Goal: Information Seeking & Learning: Learn about a topic

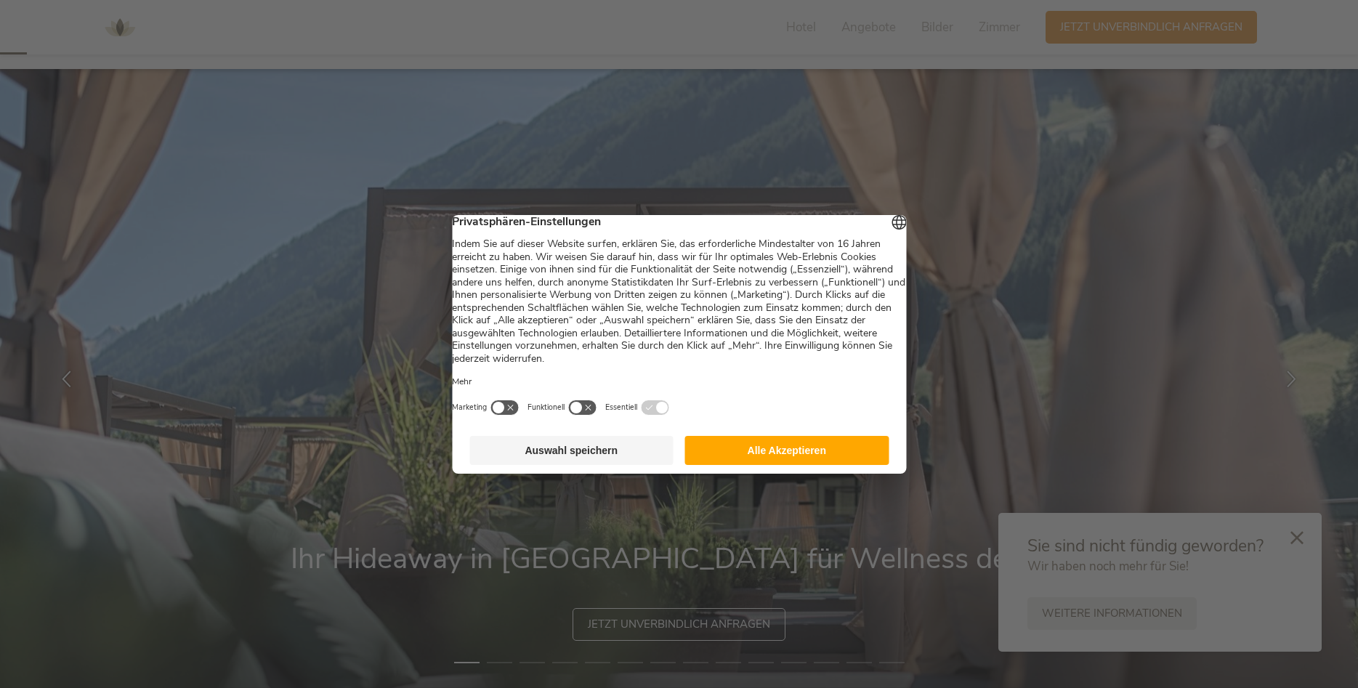
scroll to position [74, 0]
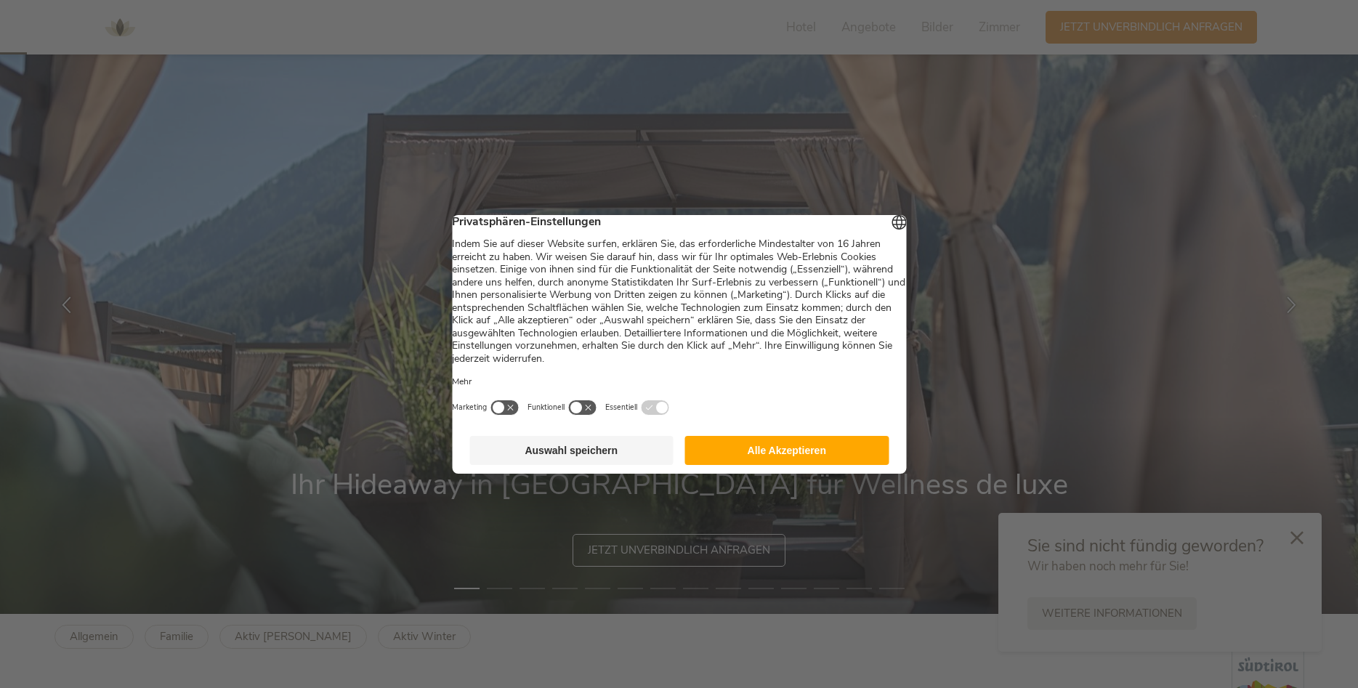
click at [762, 457] on button "Alle Akzeptieren" at bounding box center [787, 450] width 204 height 29
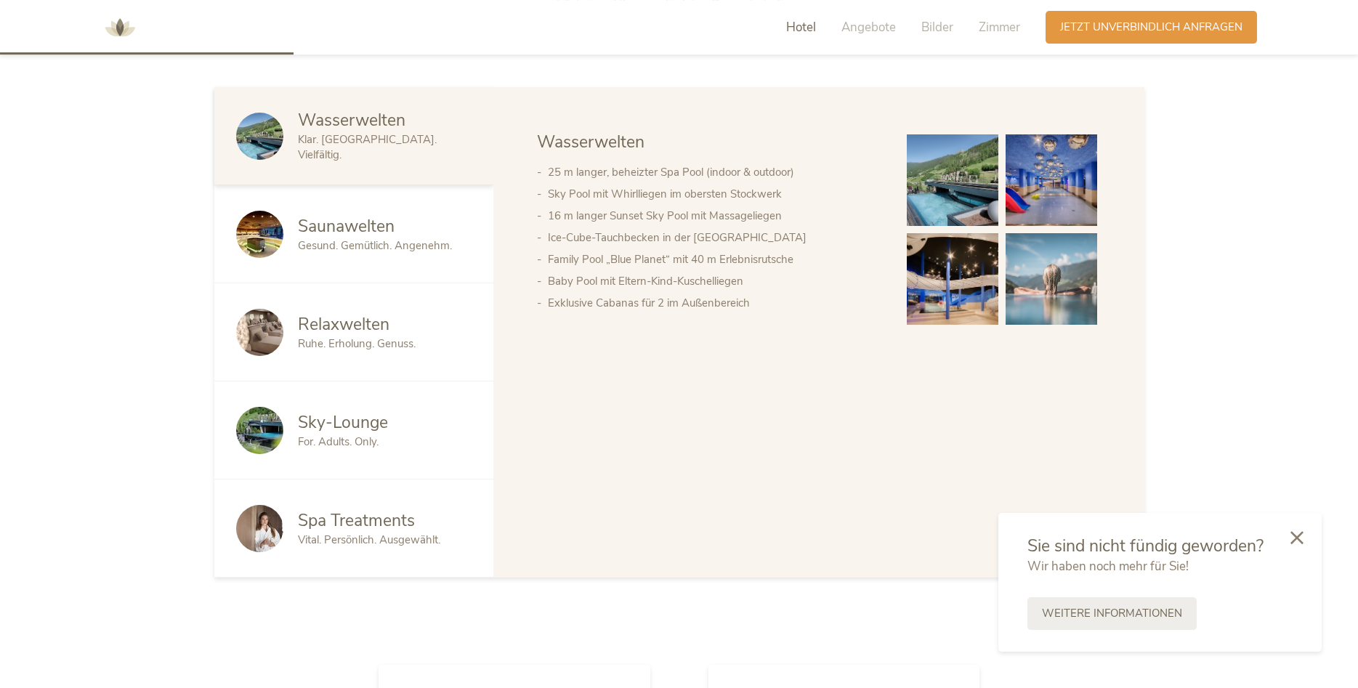
scroll to position [964, 0]
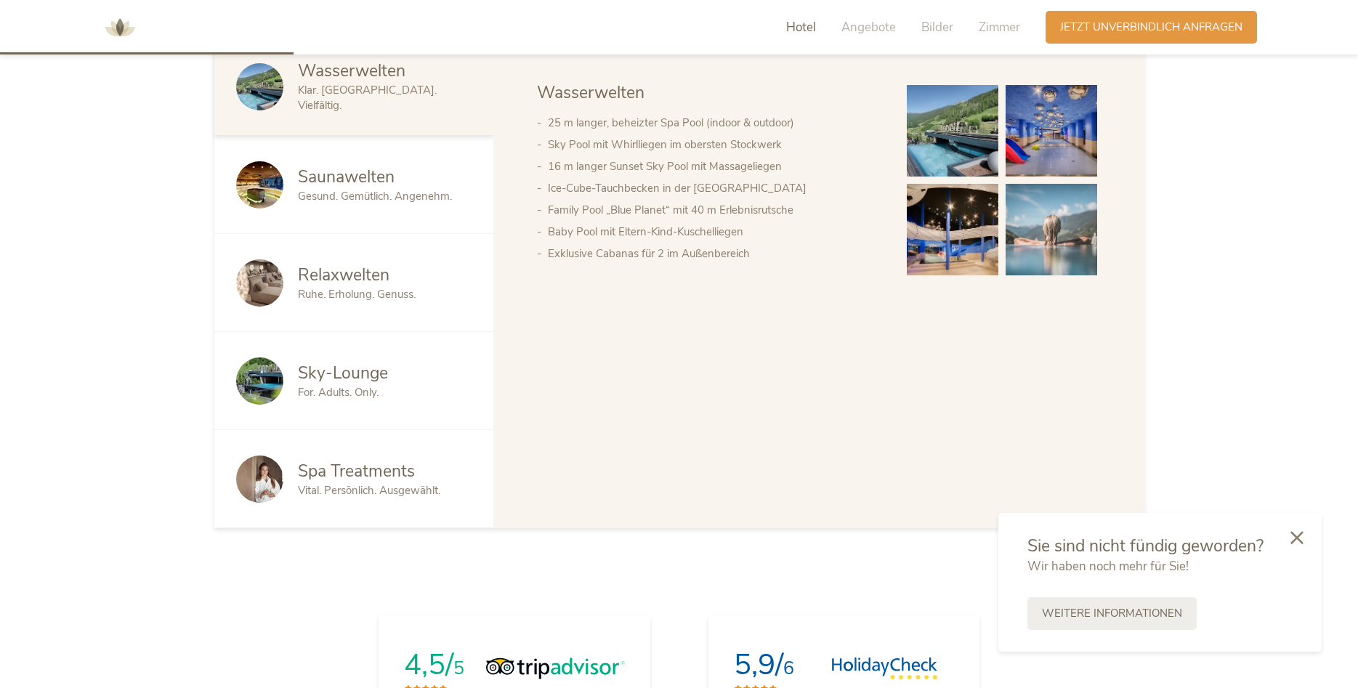
click at [1055, 138] on img at bounding box center [1052, 131] width 92 height 92
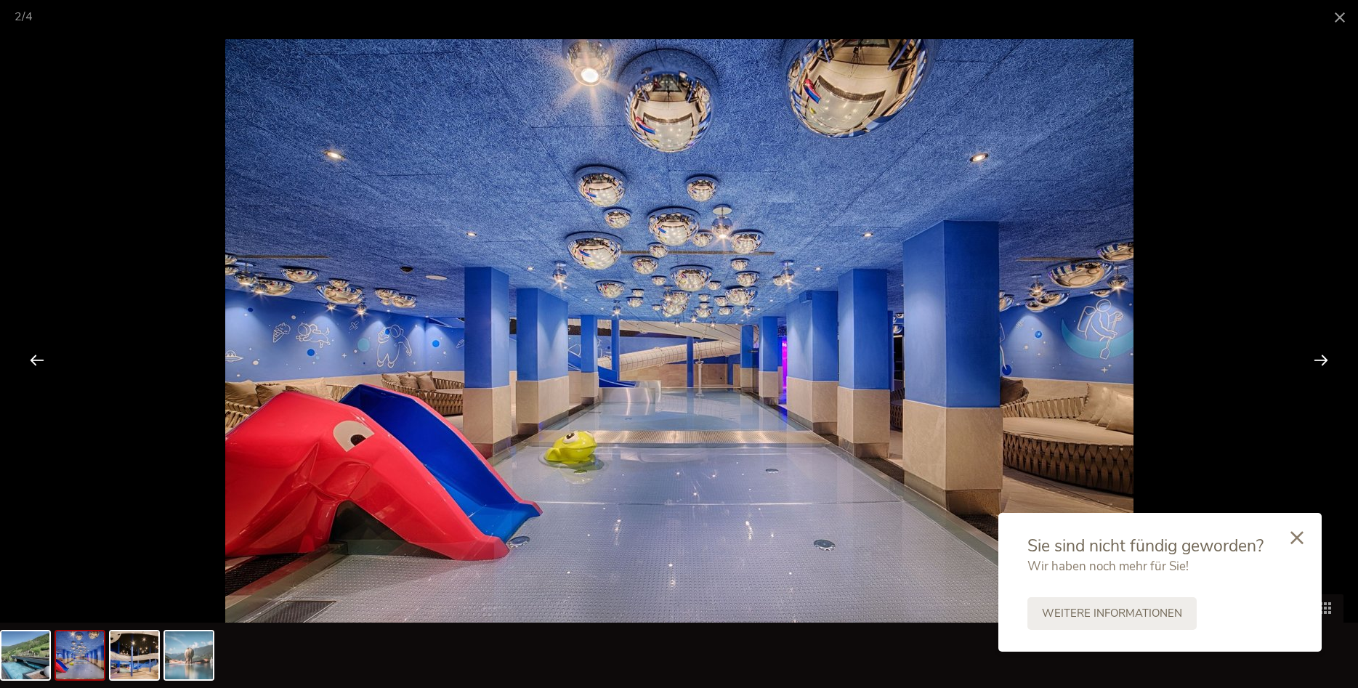
click at [1315, 362] on div at bounding box center [1321, 359] width 45 height 45
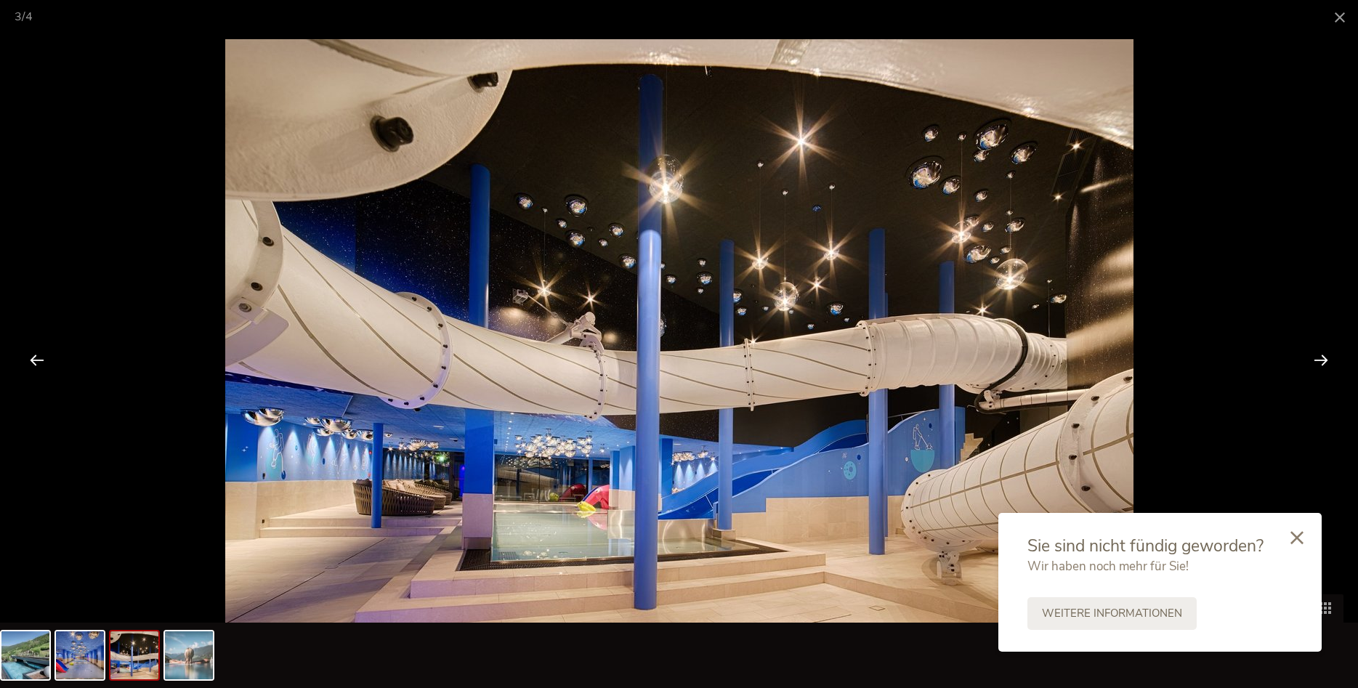
click at [1315, 363] on div at bounding box center [1321, 359] width 45 height 45
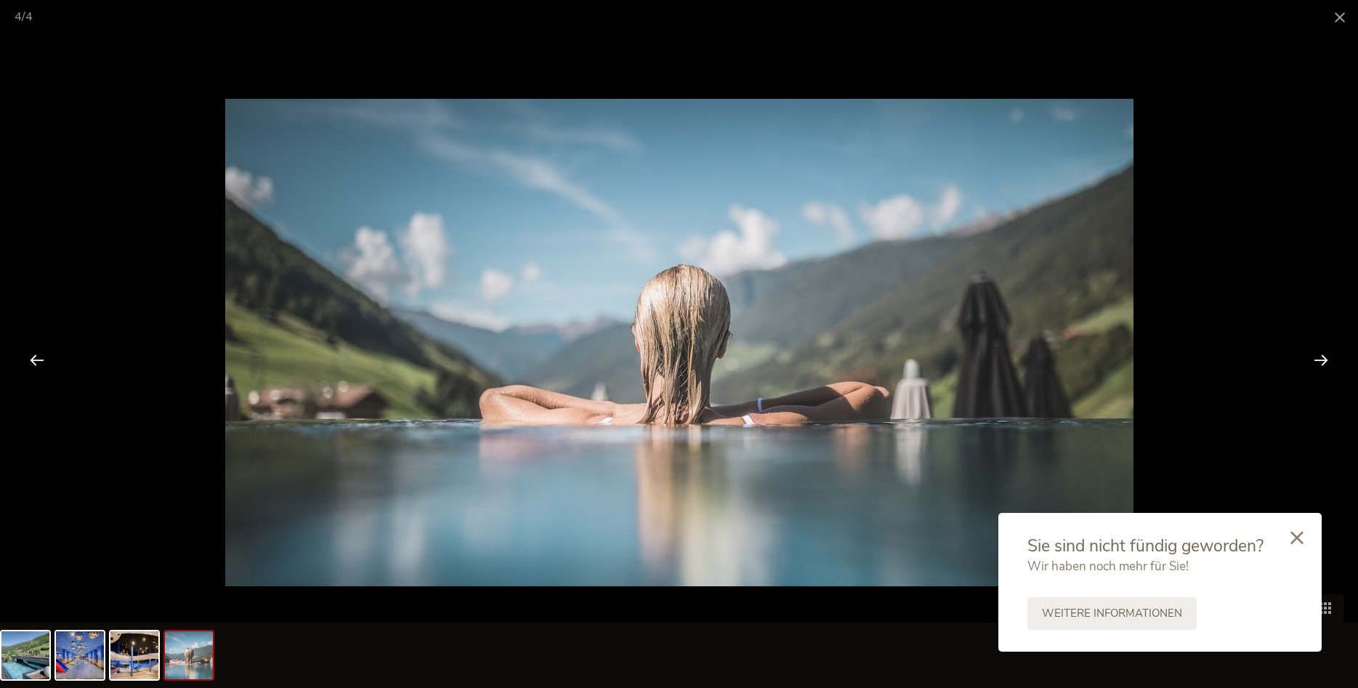
click at [1315, 364] on div at bounding box center [1321, 359] width 45 height 45
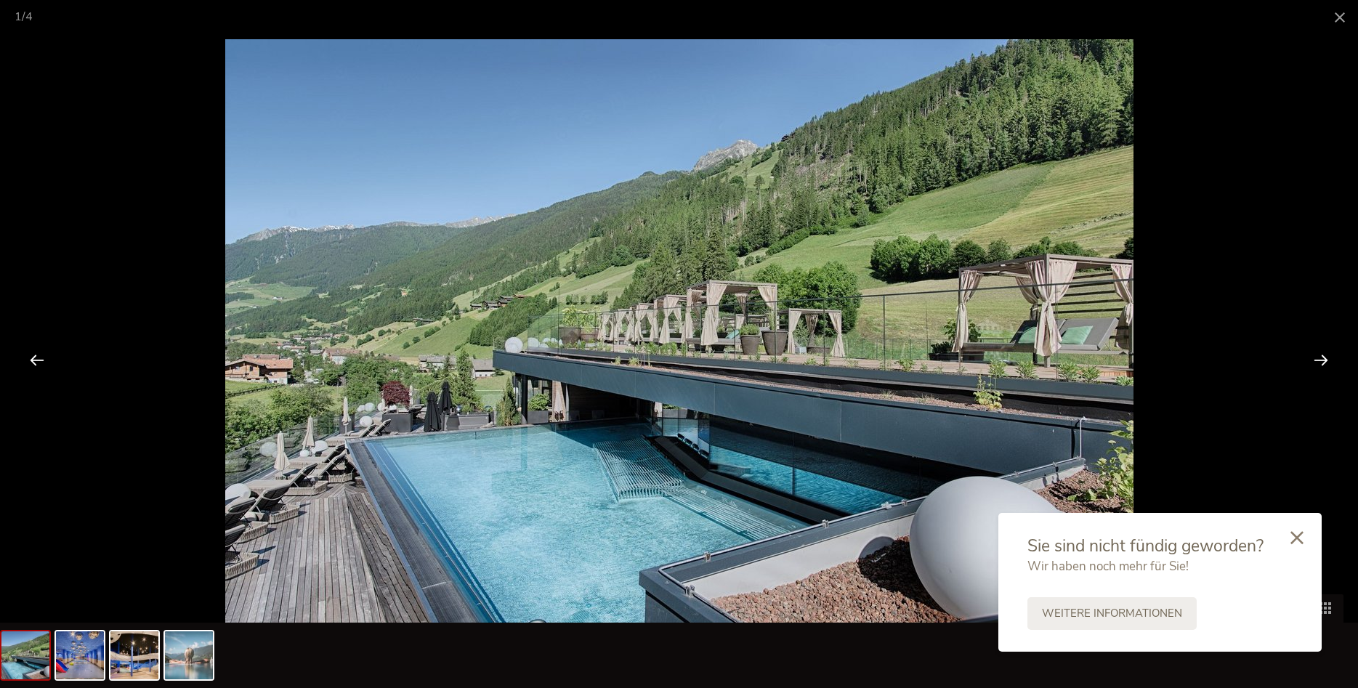
click at [1315, 368] on div at bounding box center [1321, 359] width 45 height 45
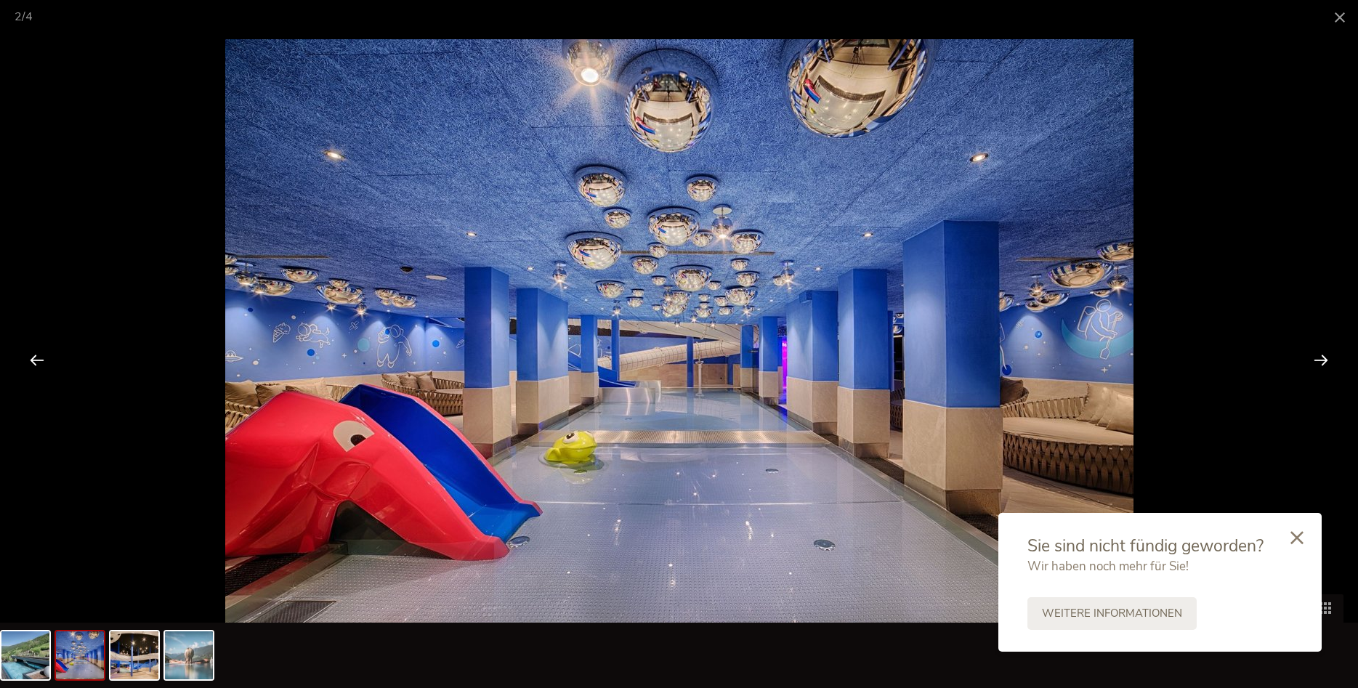
click at [1315, 368] on div at bounding box center [1321, 359] width 45 height 45
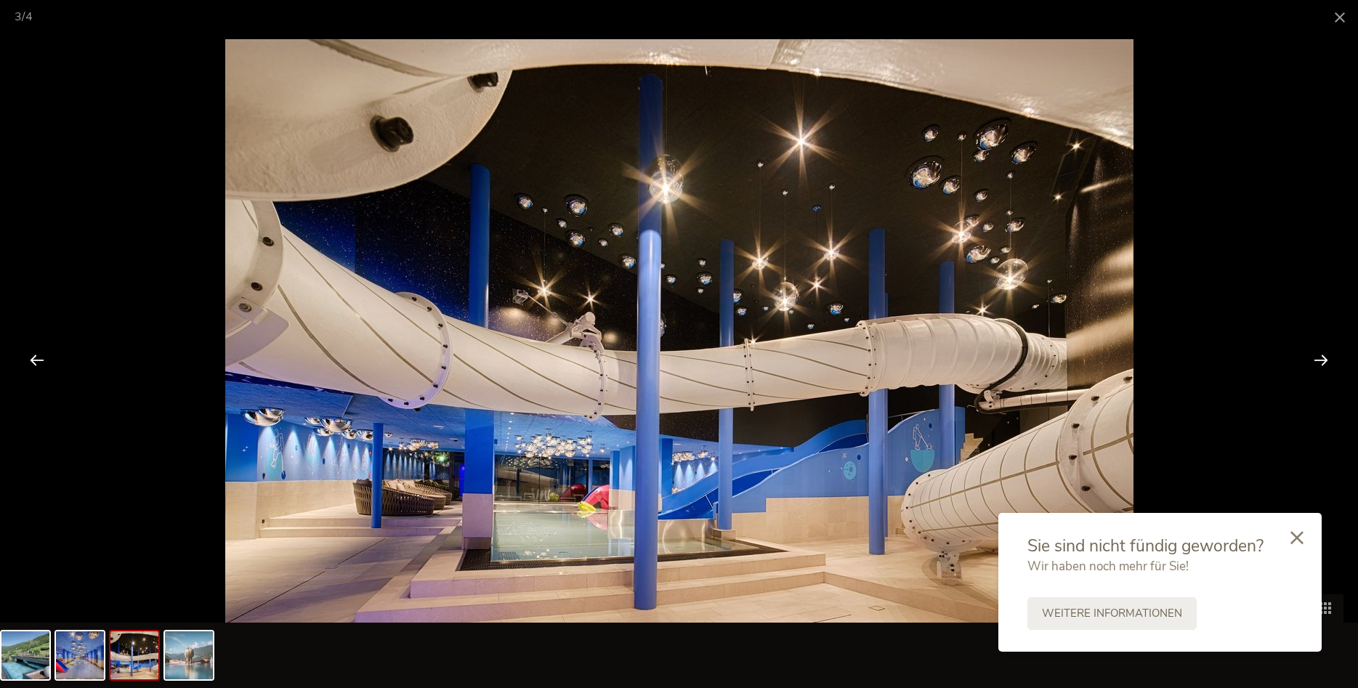
click at [1315, 368] on div at bounding box center [1321, 359] width 45 height 45
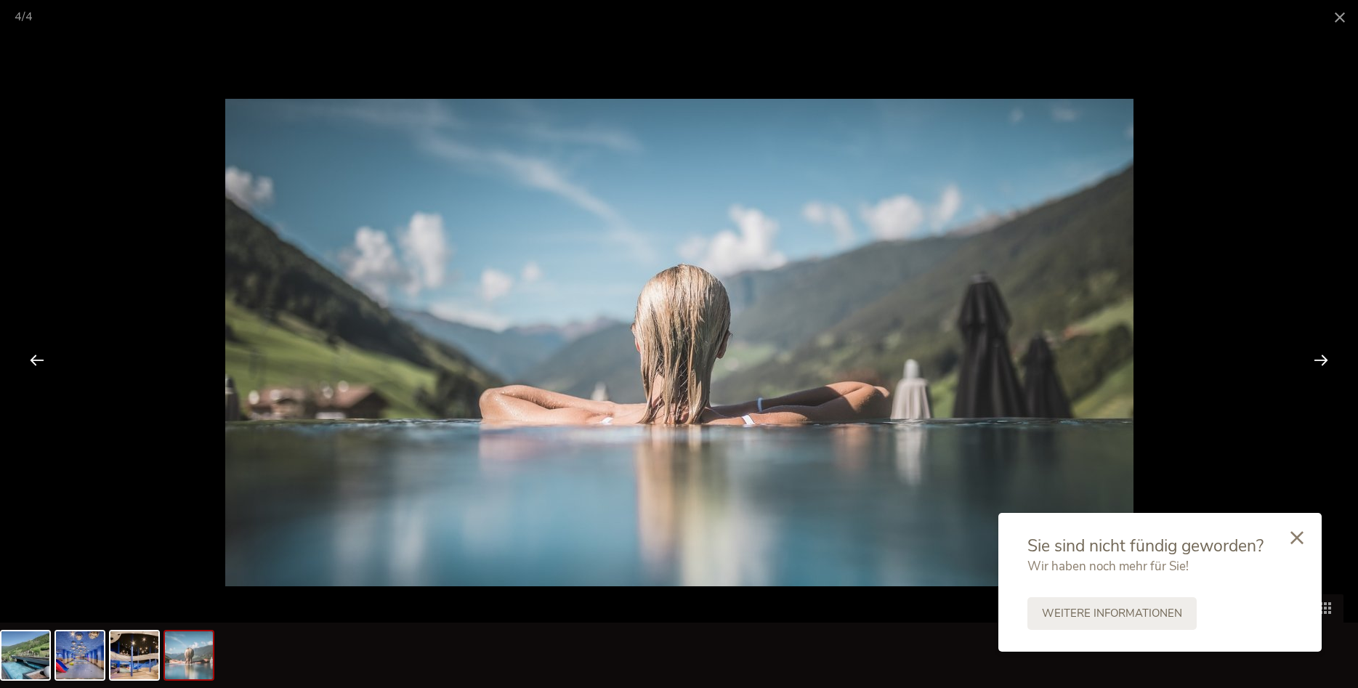
click at [1315, 368] on div at bounding box center [1321, 359] width 45 height 45
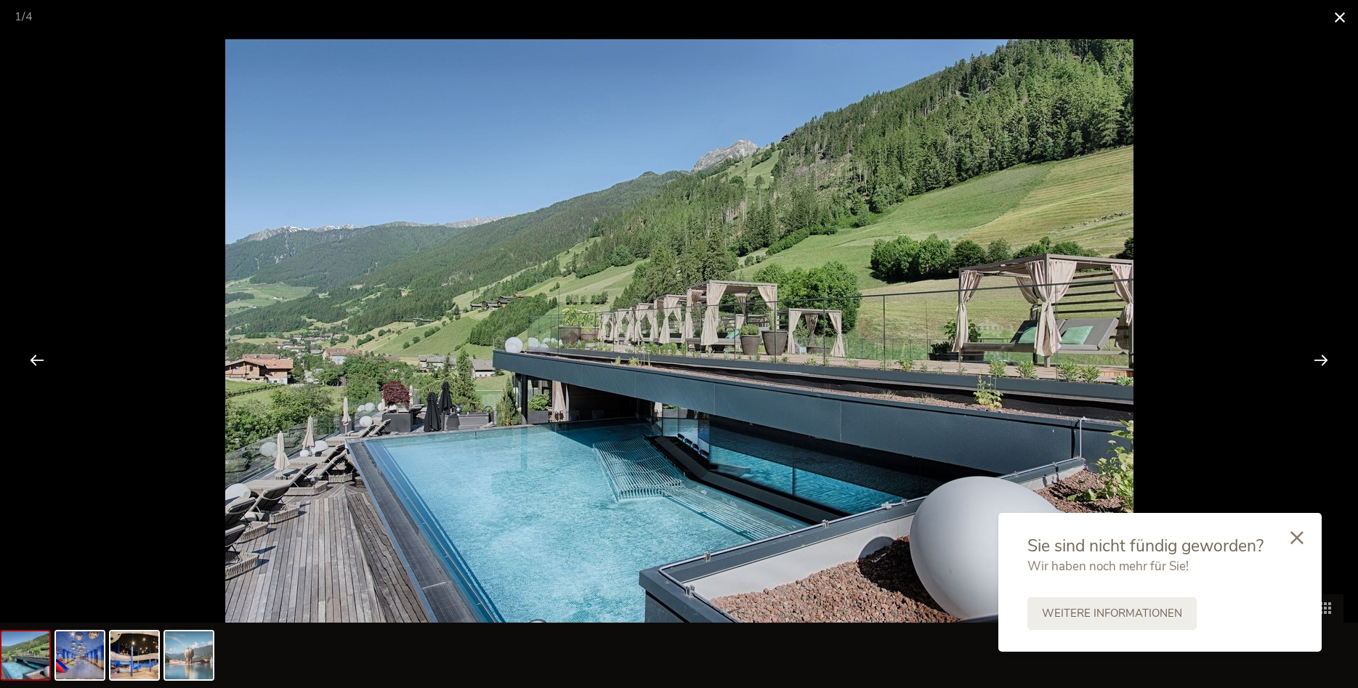
click at [1339, 15] on span at bounding box center [1340, 17] width 36 height 34
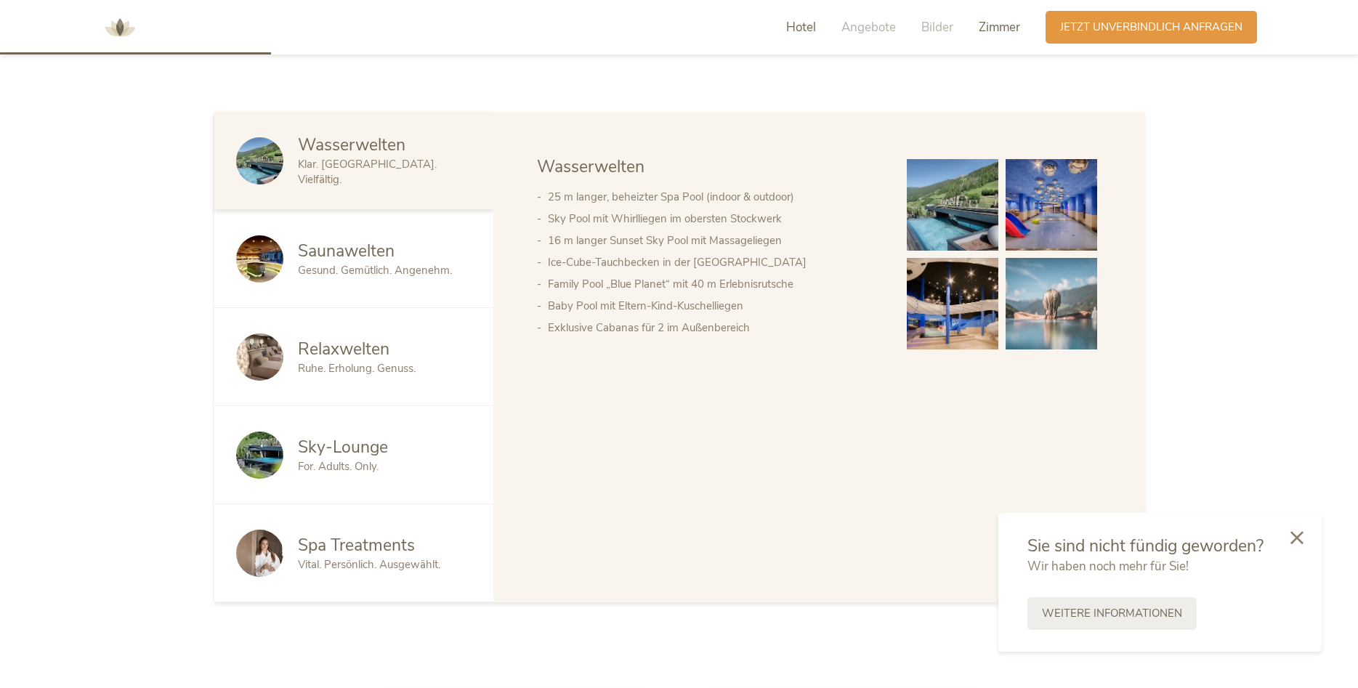
click at [994, 23] on span "Zimmer" at bounding box center [999, 27] width 41 height 17
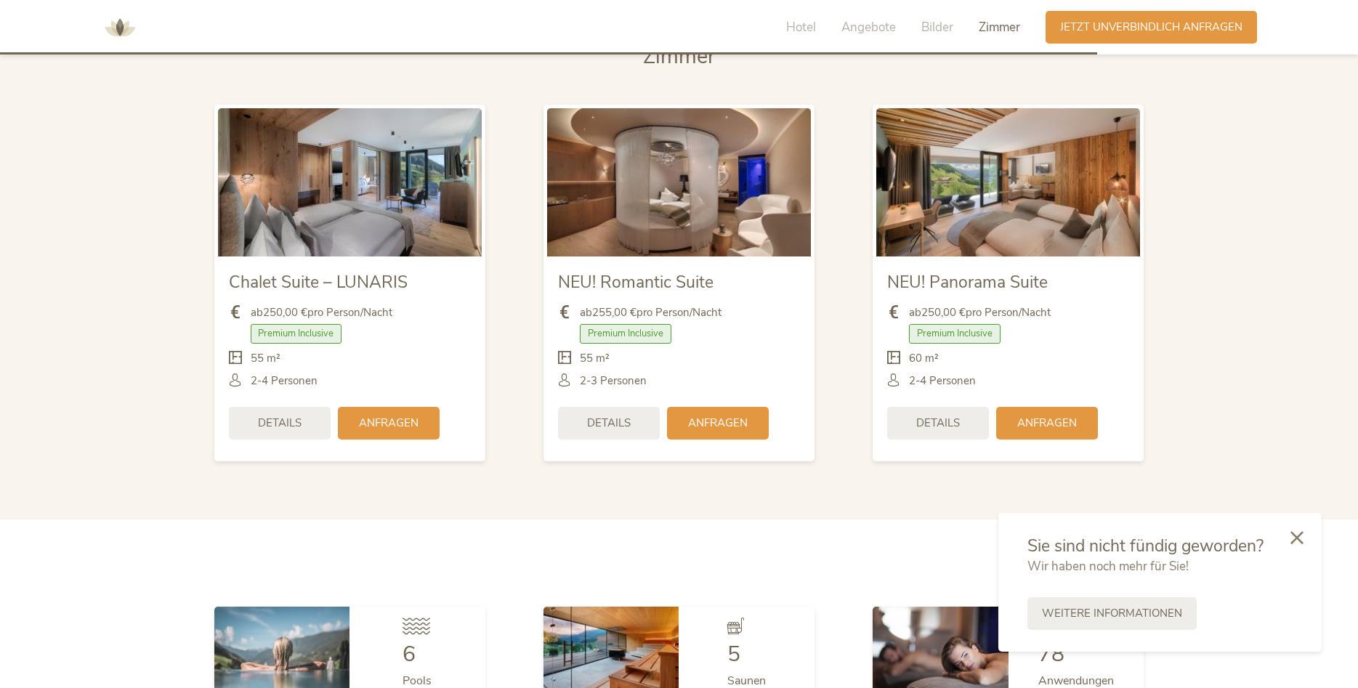
scroll to position [3560, 0]
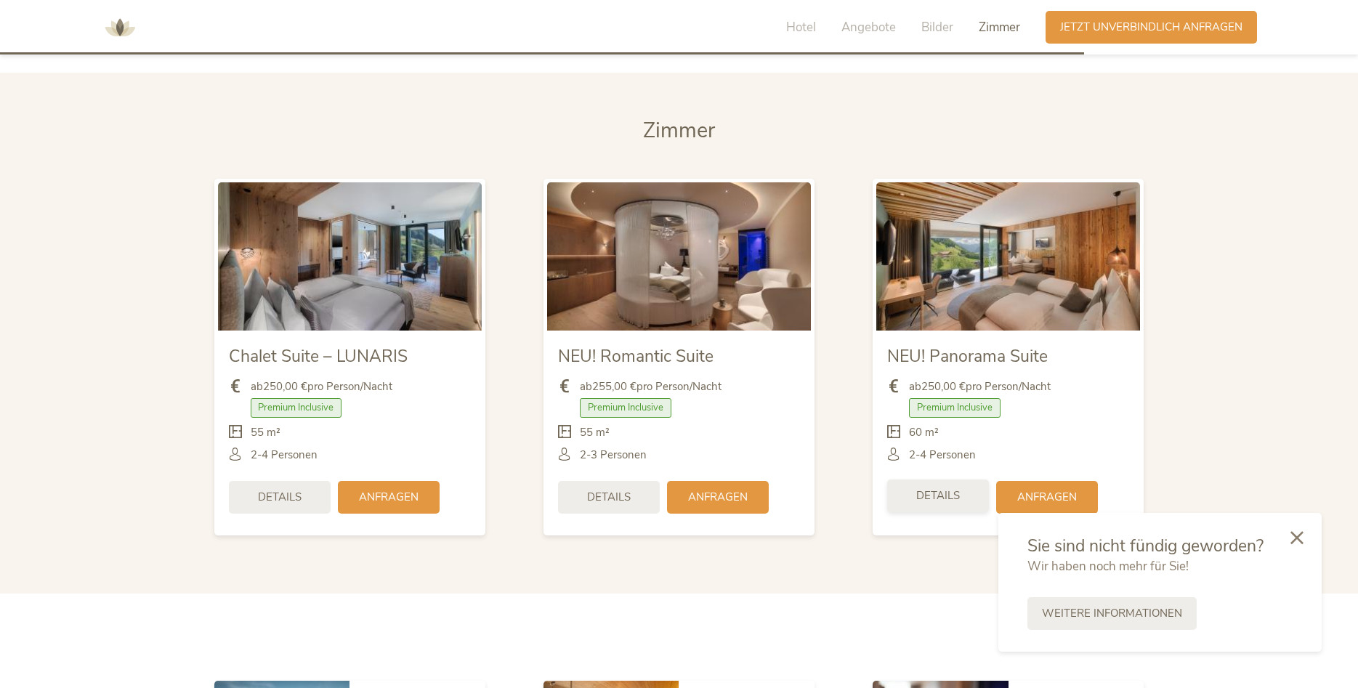
click at [934, 495] on span "Details" at bounding box center [938, 495] width 44 height 15
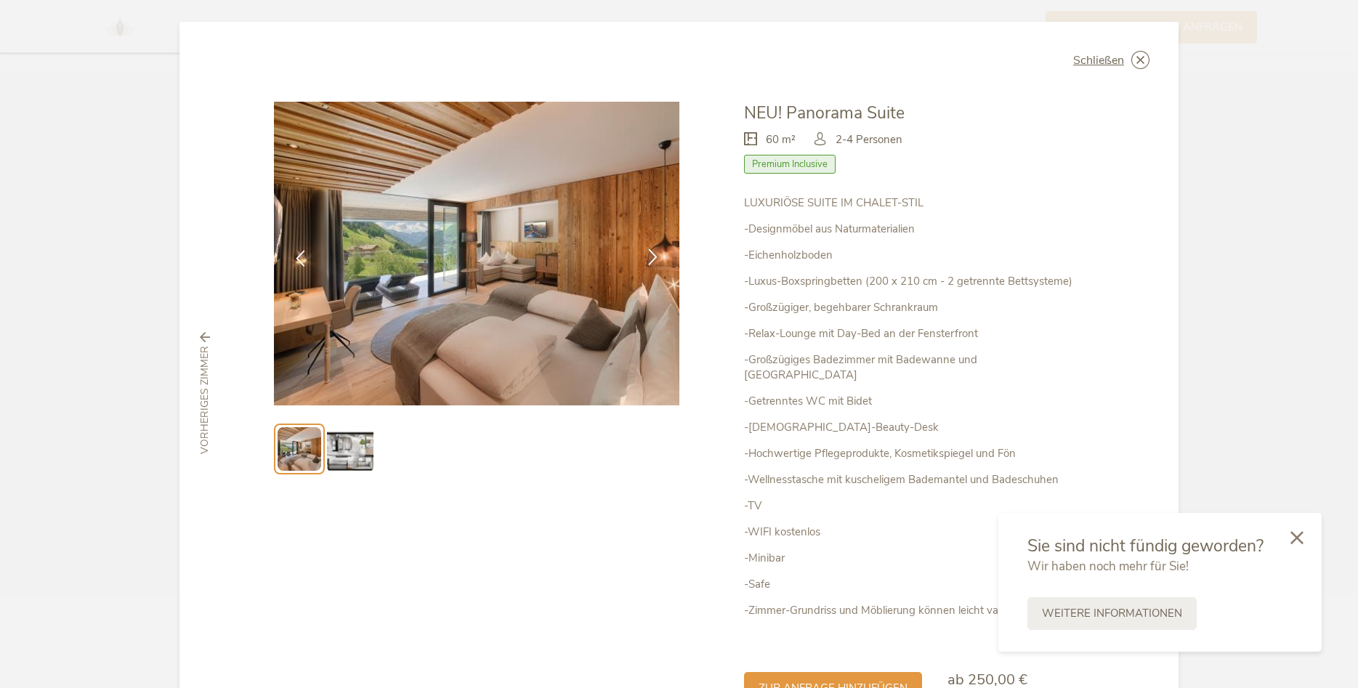
click at [648, 259] on icon at bounding box center [653, 257] width 17 height 17
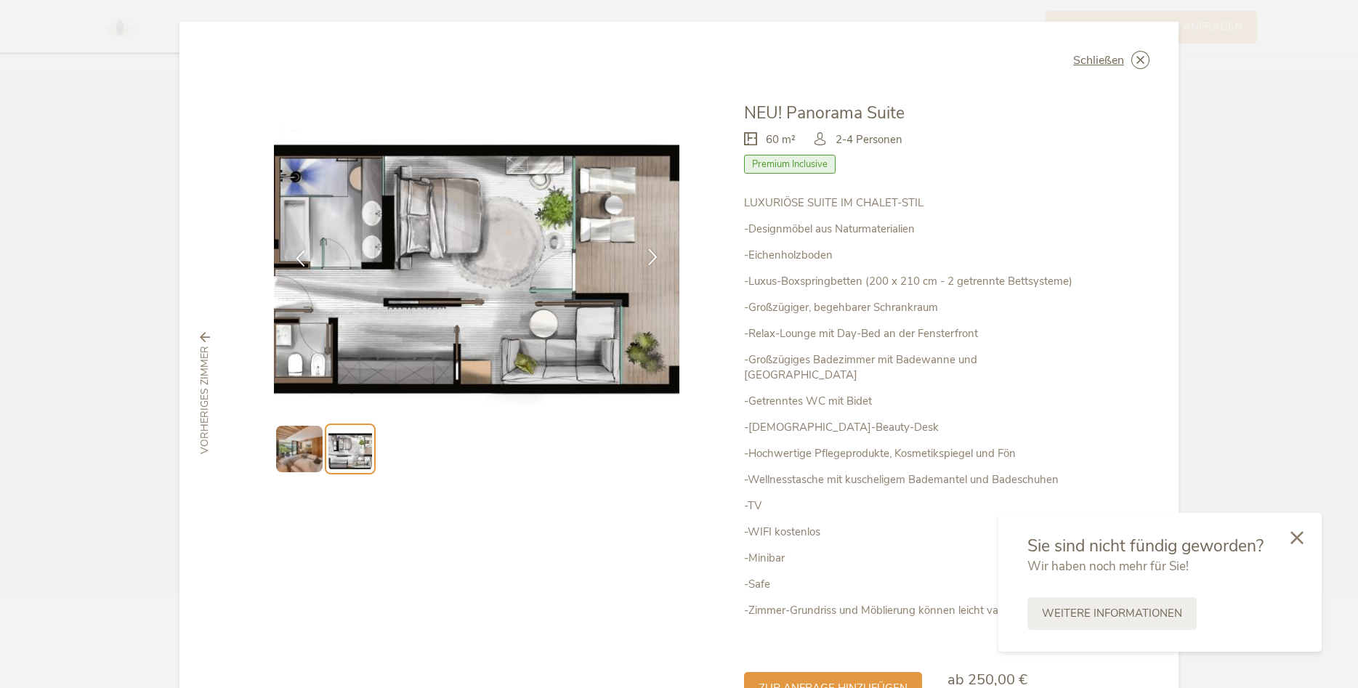
click at [655, 252] on icon at bounding box center [653, 257] width 17 height 17
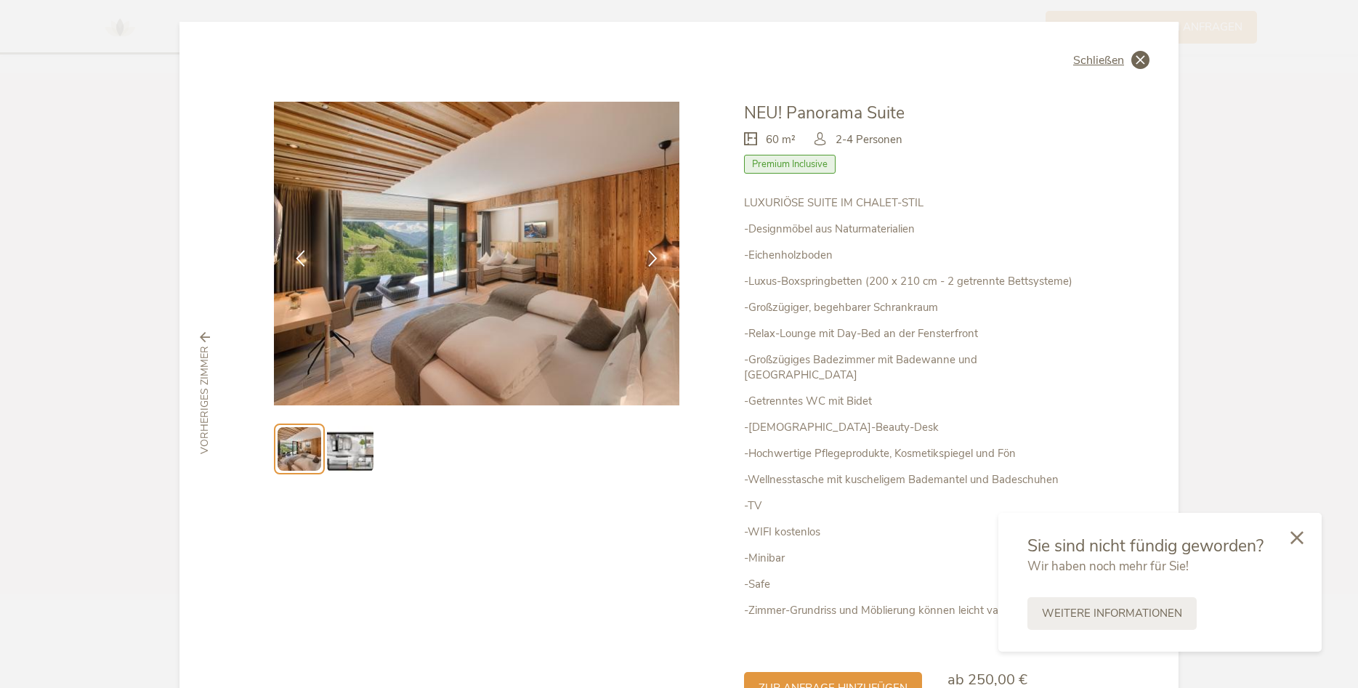
click at [1140, 59] on icon at bounding box center [1141, 60] width 18 height 18
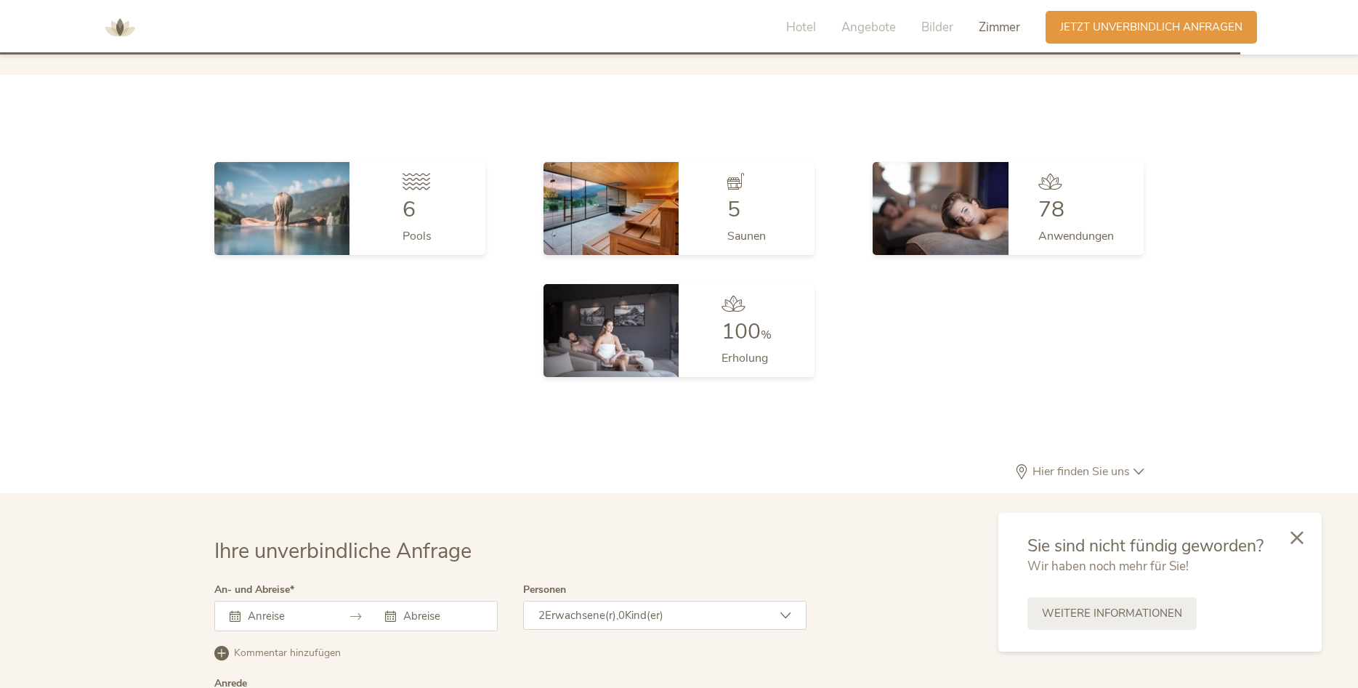
scroll to position [3486, 0]
